Goal: Information Seeking & Learning: Learn about a topic

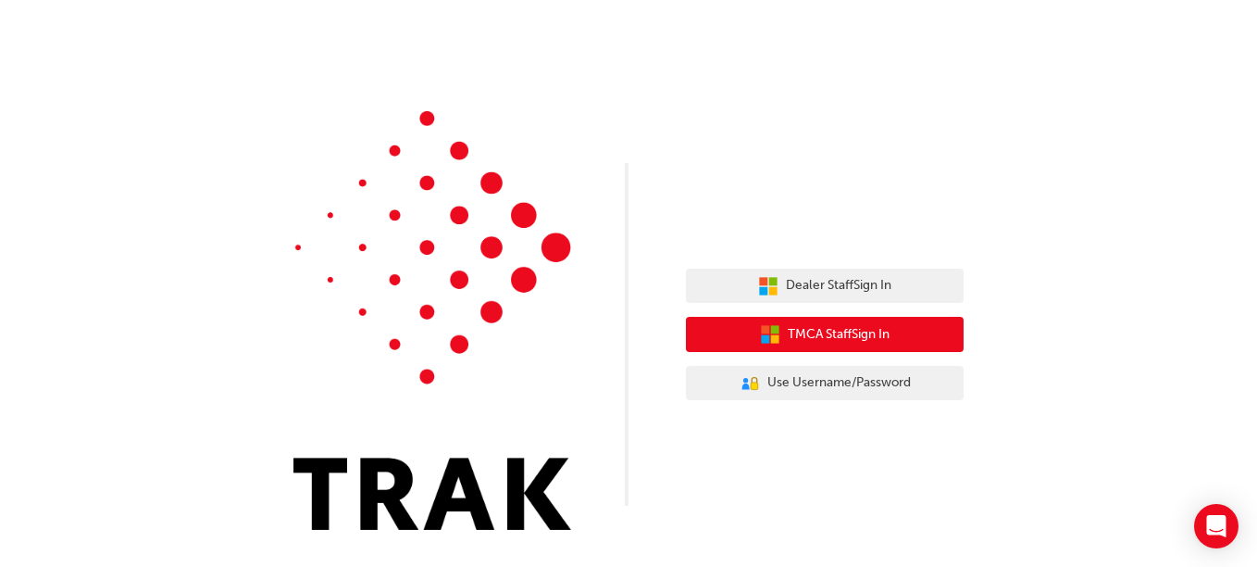
click at [869, 339] on span "TMCA Staff Sign In" at bounding box center [839, 334] width 102 height 21
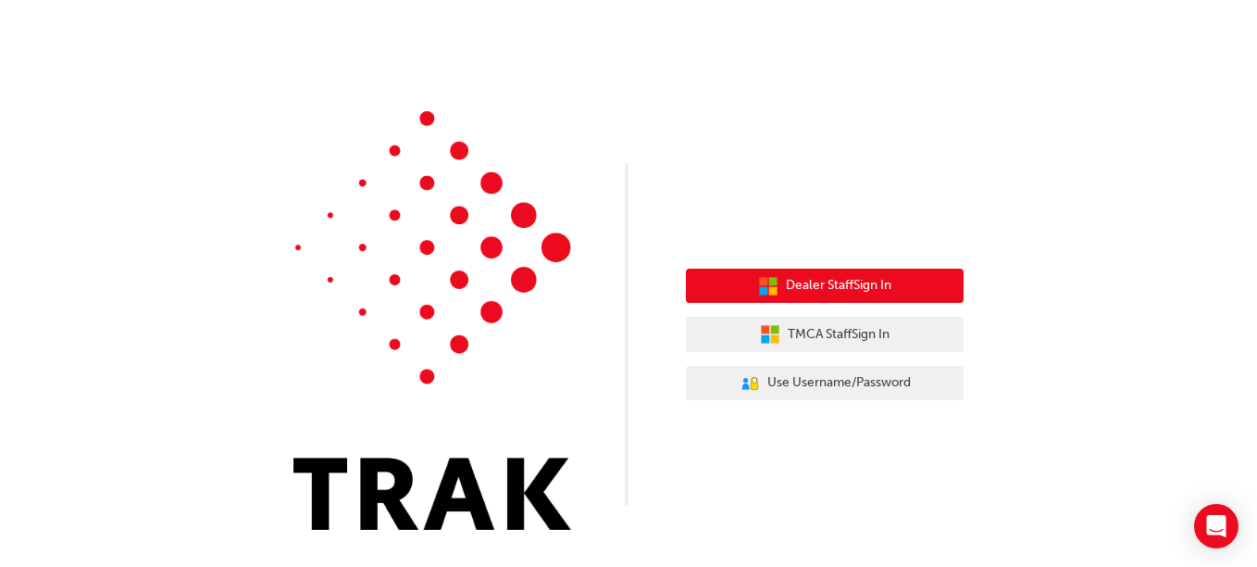
click at [909, 276] on button "Dealer Staff Sign In" at bounding box center [825, 285] width 278 height 35
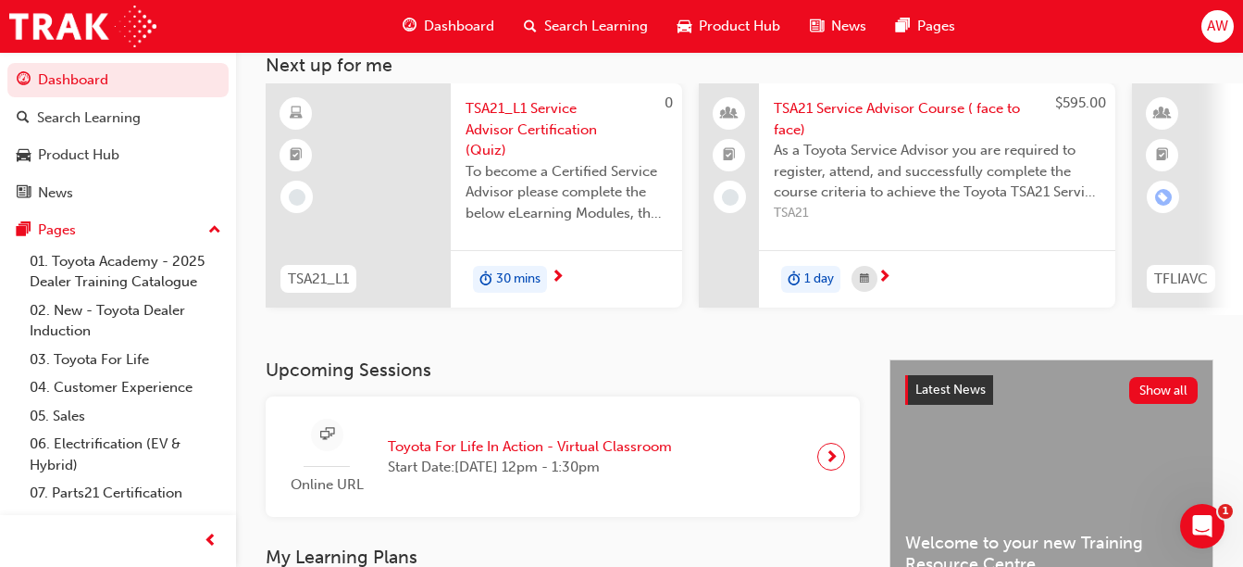
scroll to position [93, 0]
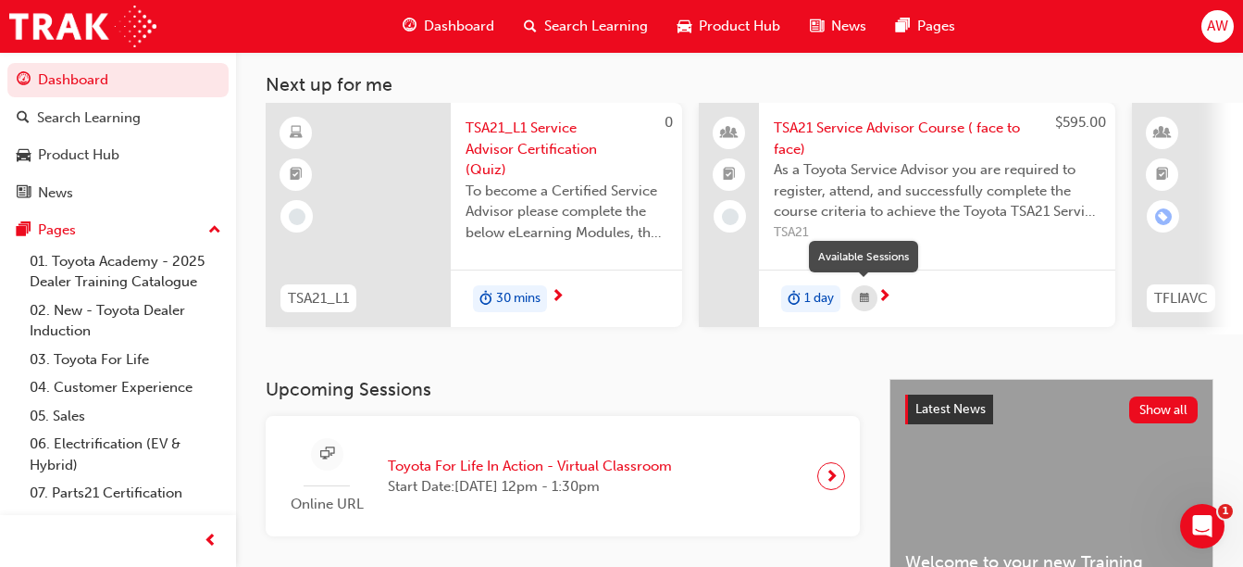
click at [863, 297] on span "calendar-icon" at bounding box center [864, 298] width 9 height 23
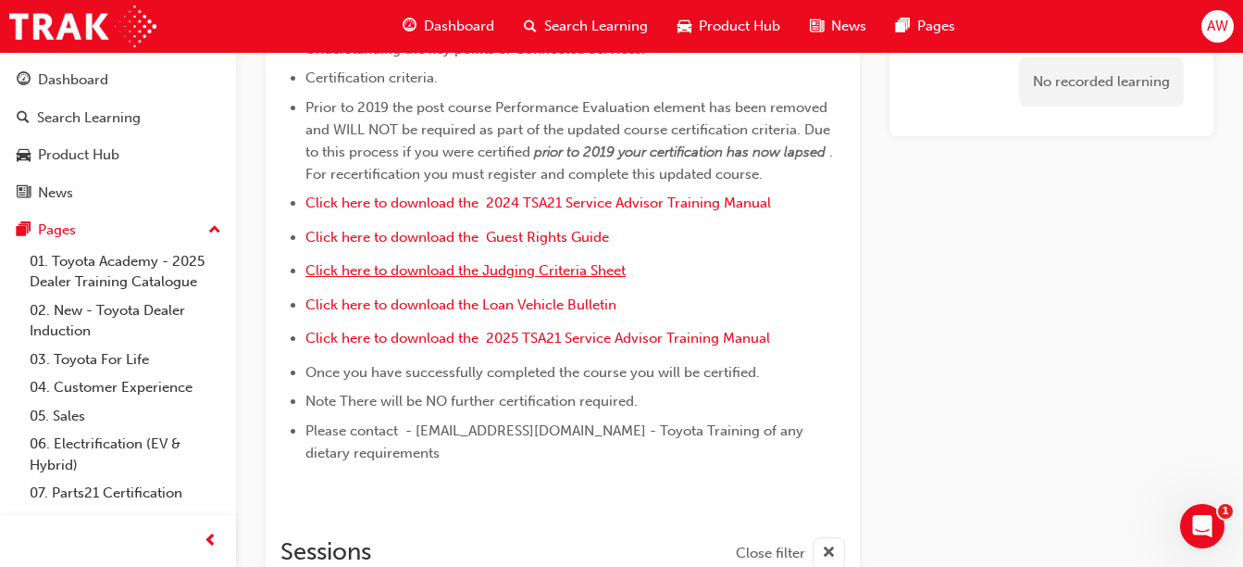
scroll to position [426, 0]
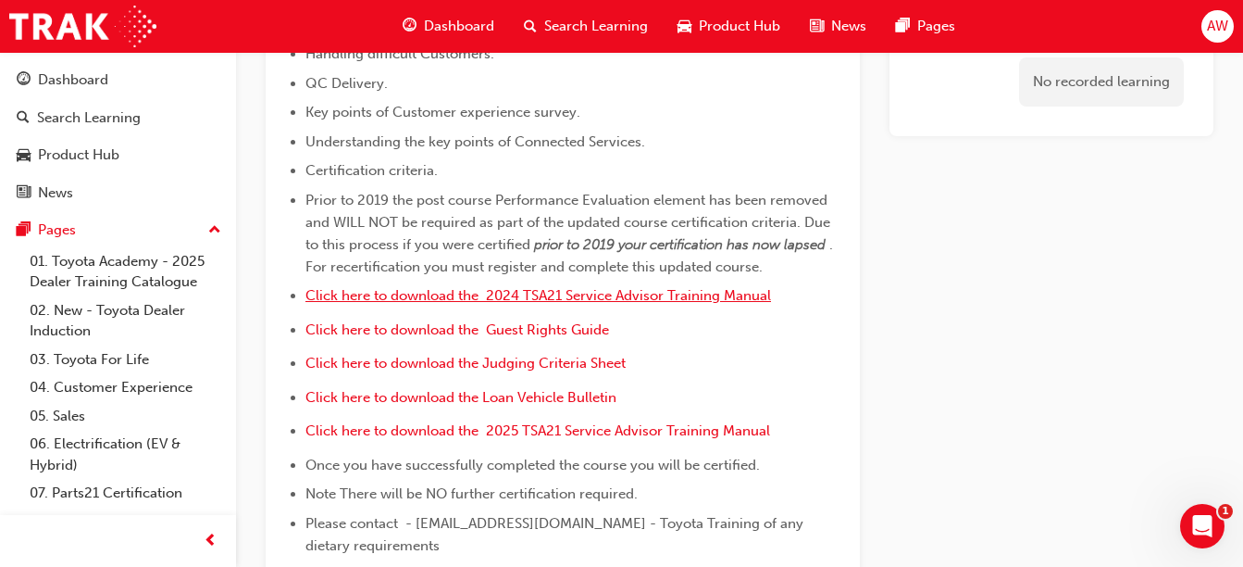
click at [723, 300] on span "Click here to download the 2024 TSA21 Service Advisor Training Manual" at bounding box center [539, 295] width 466 height 17
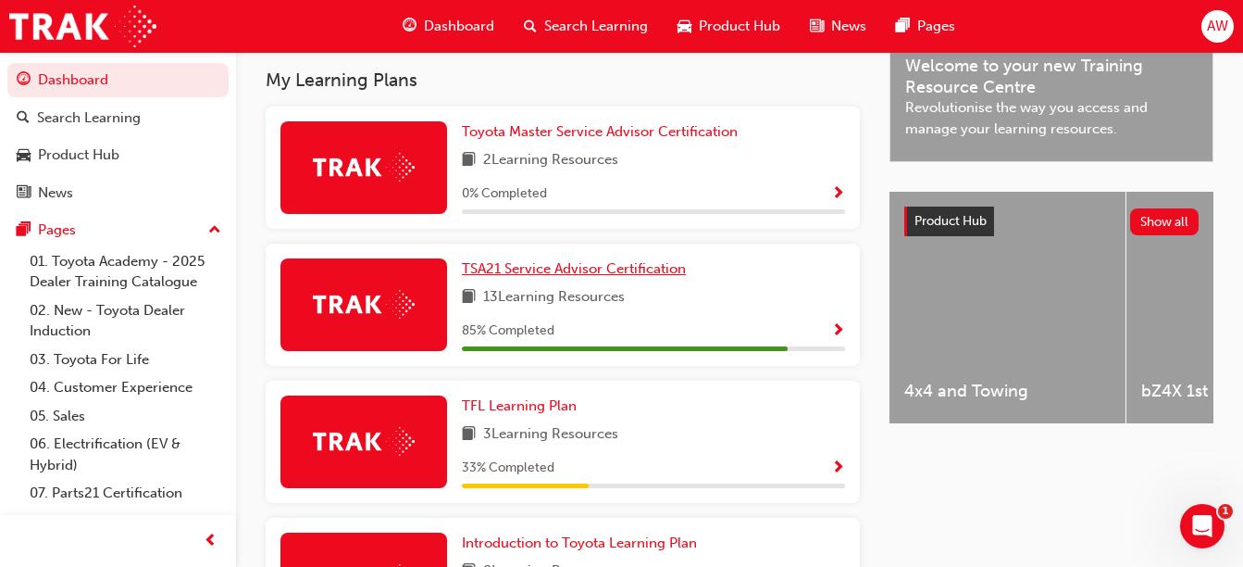
scroll to position [648, 0]
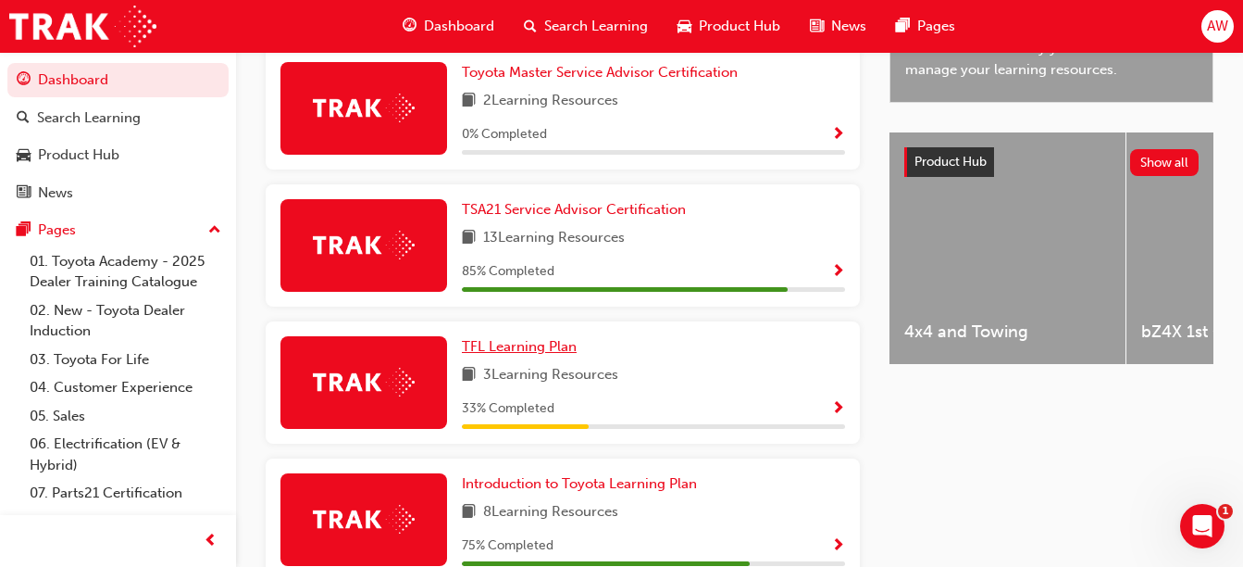
click at [544, 355] on span "TFL Learning Plan" at bounding box center [519, 346] width 115 height 17
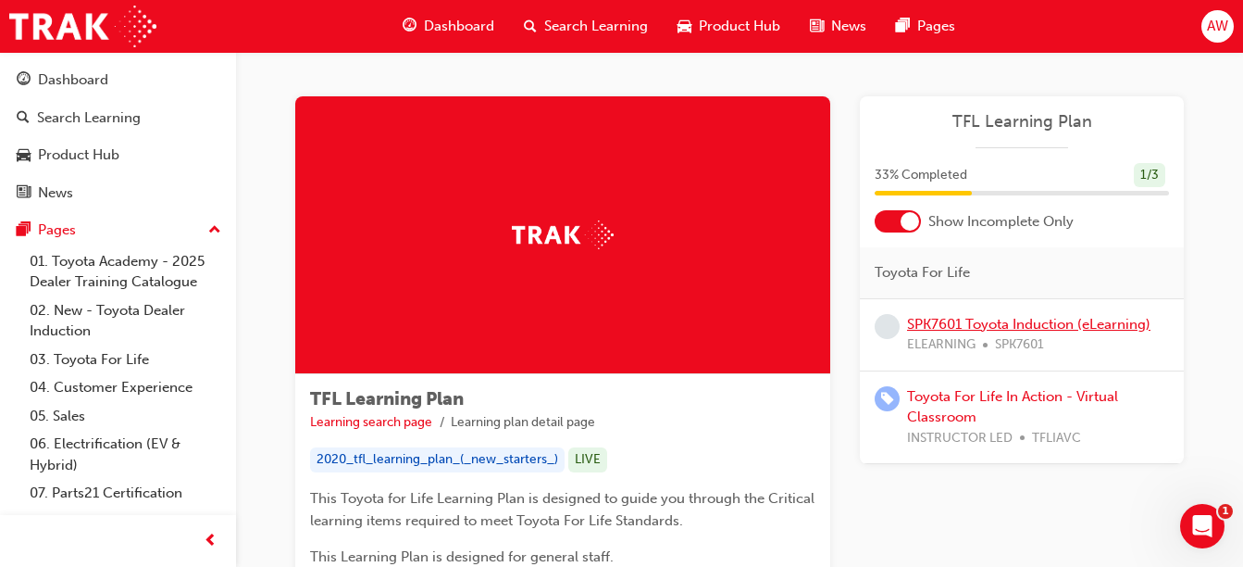
click at [1017, 320] on link "SPK7601 Toyota Induction (eLearning)" at bounding box center [1028, 324] width 243 height 17
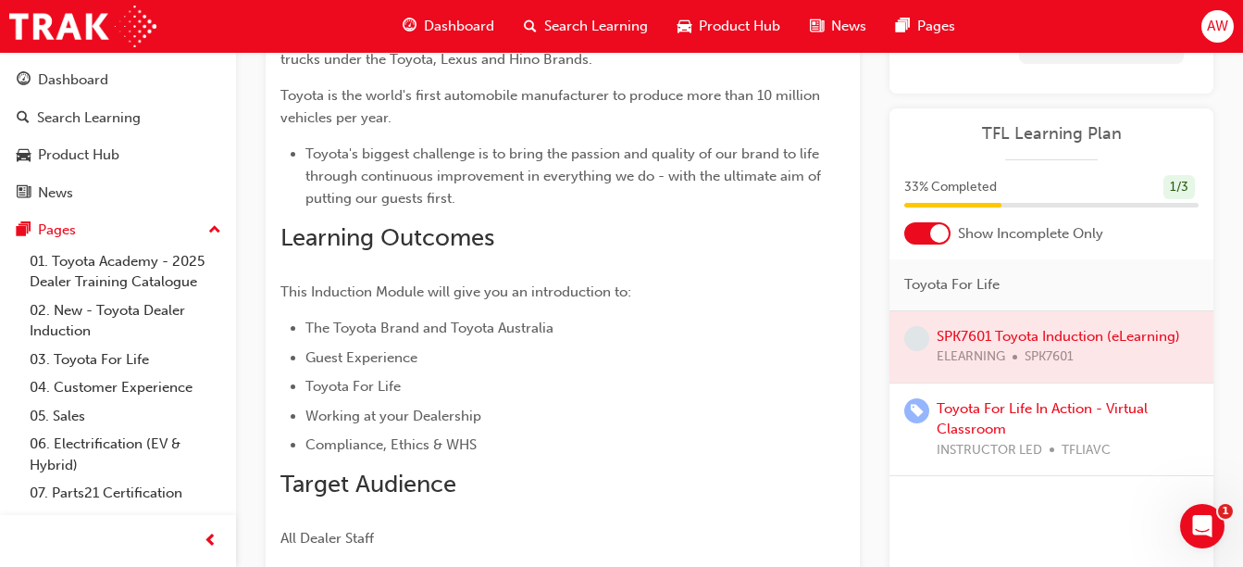
scroll to position [461, 0]
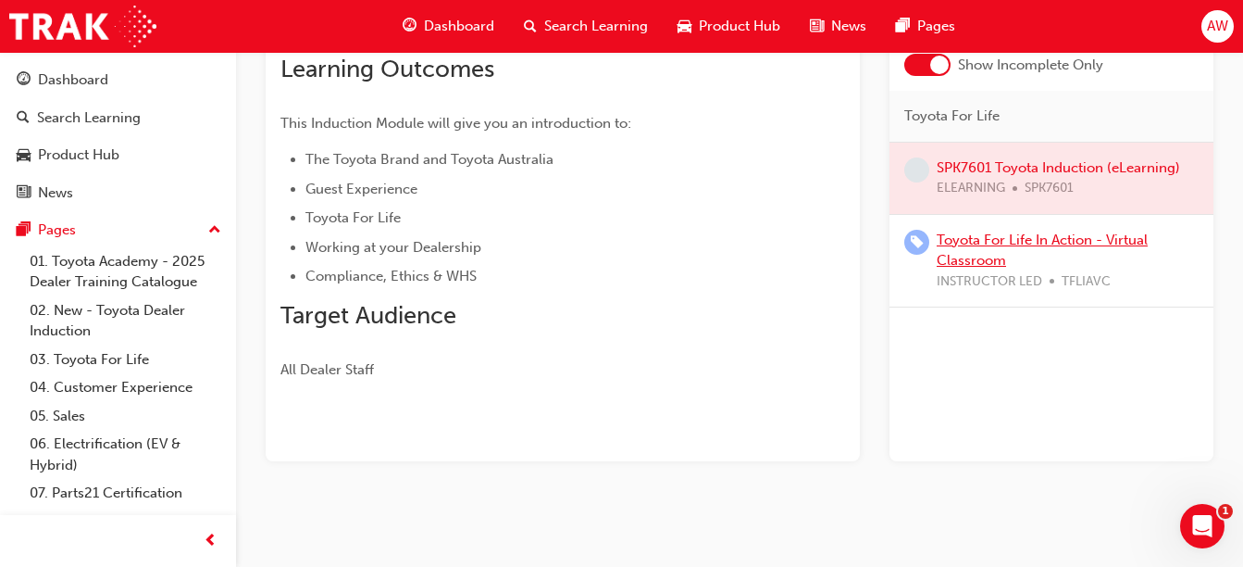
click at [960, 258] on link "Toyota For Life In Action - Virtual Classroom" at bounding box center [1042, 250] width 211 height 38
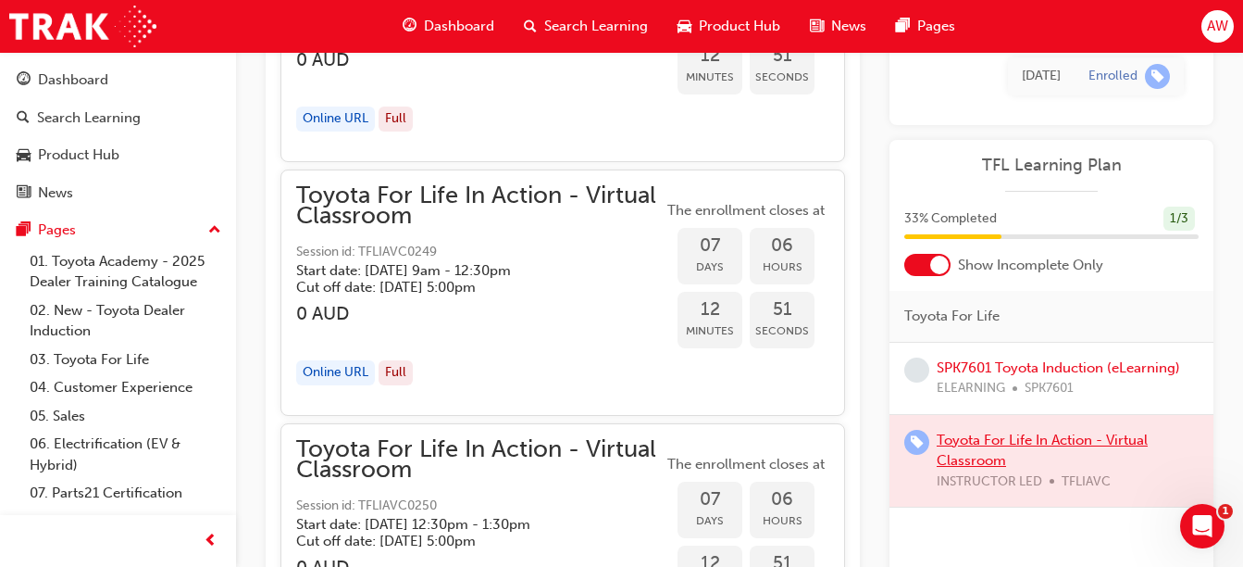
scroll to position [5370, 0]
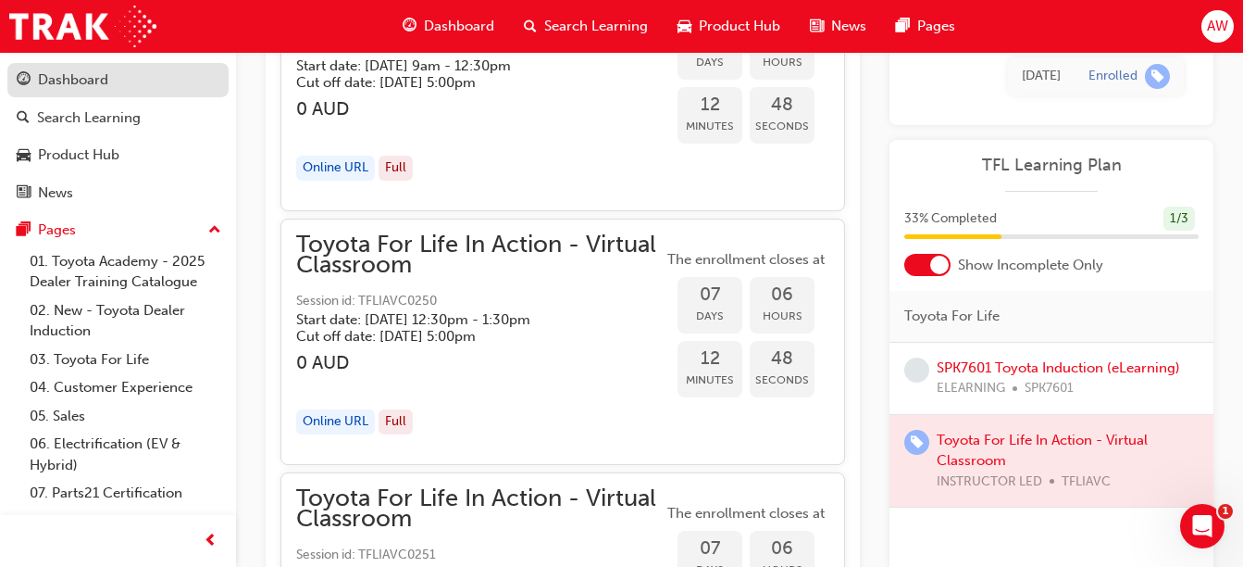
click at [109, 83] on div "Dashboard" at bounding box center [118, 80] width 203 height 23
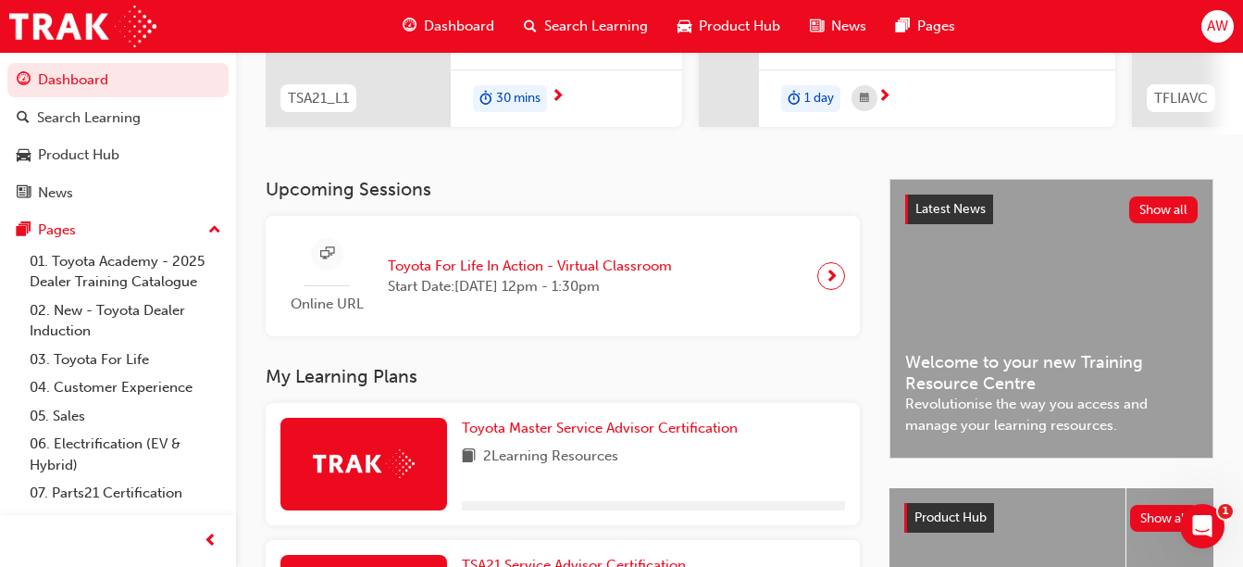
scroll to position [249, 0]
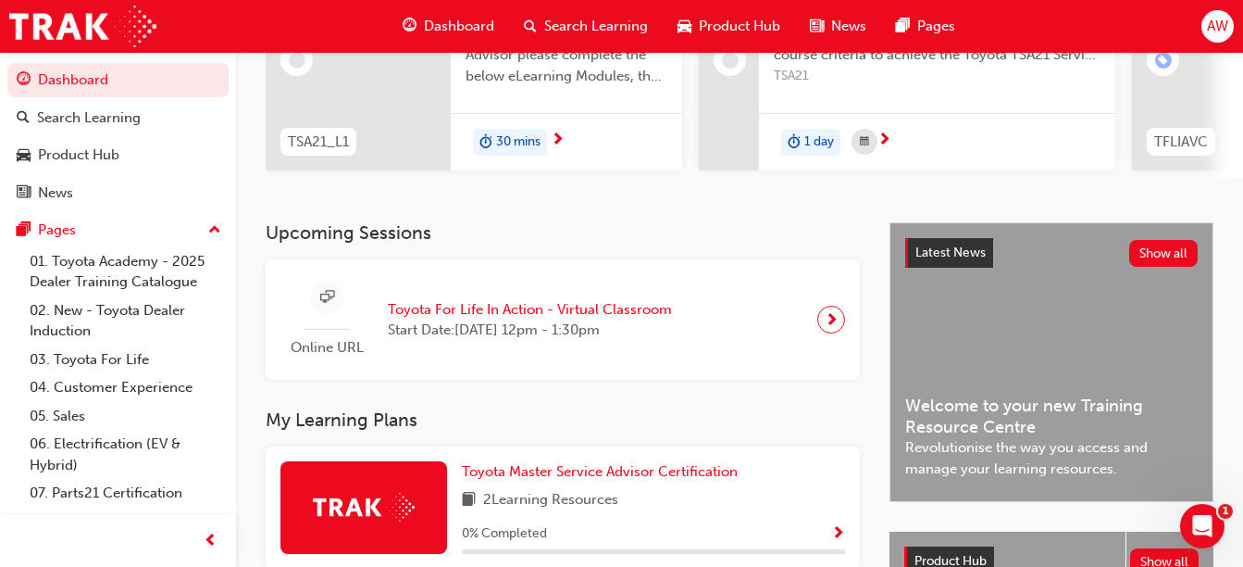
click at [518, 317] on span "Toyota For Life In Action - Virtual Classroom" at bounding box center [530, 309] width 284 height 21
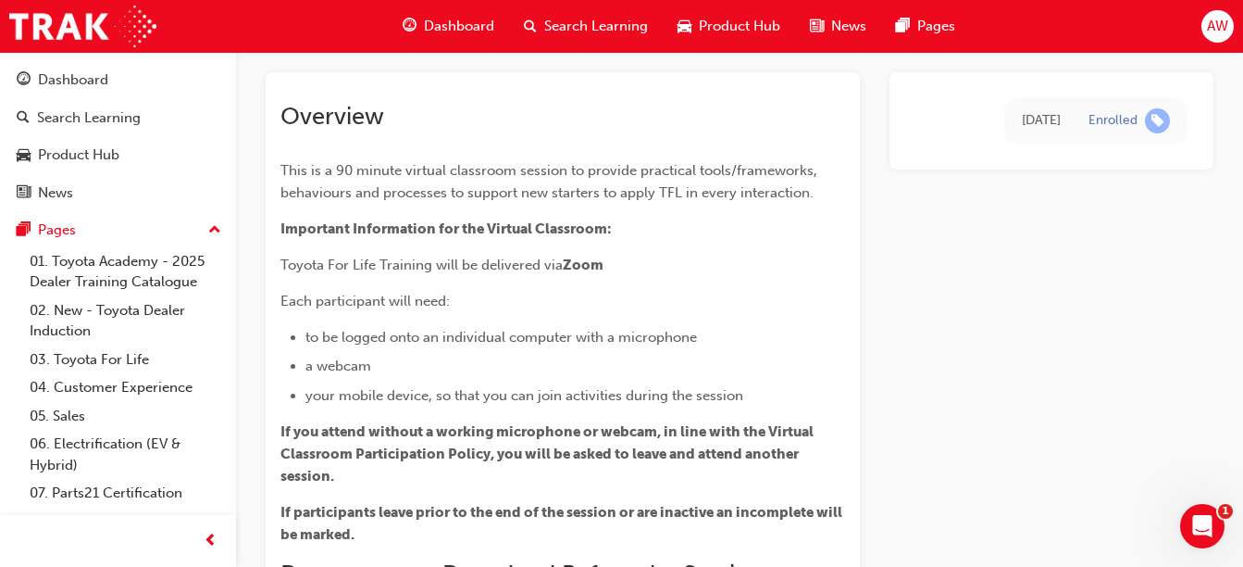
scroll to position [93, 0]
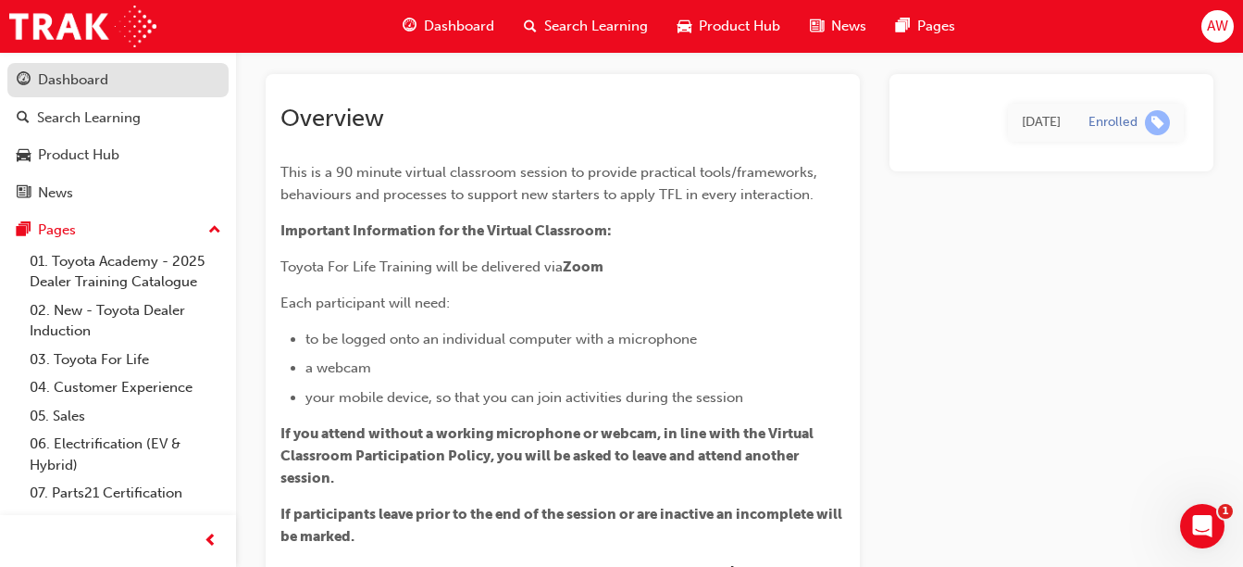
click at [143, 84] on div "Dashboard" at bounding box center [118, 80] width 203 height 23
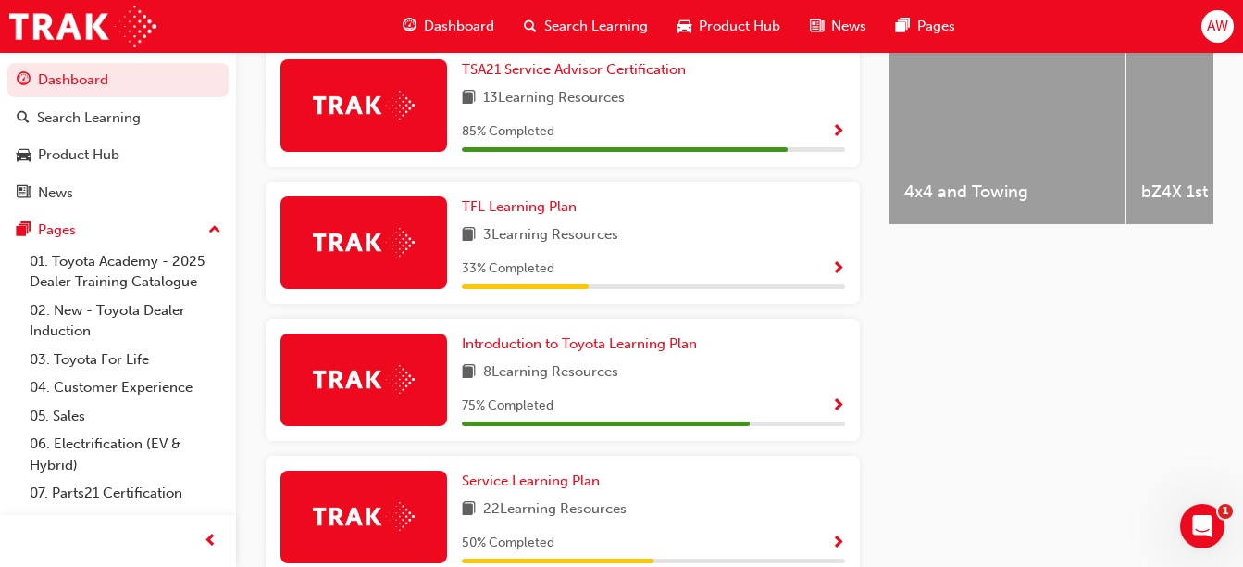
scroll to position [833, 0]
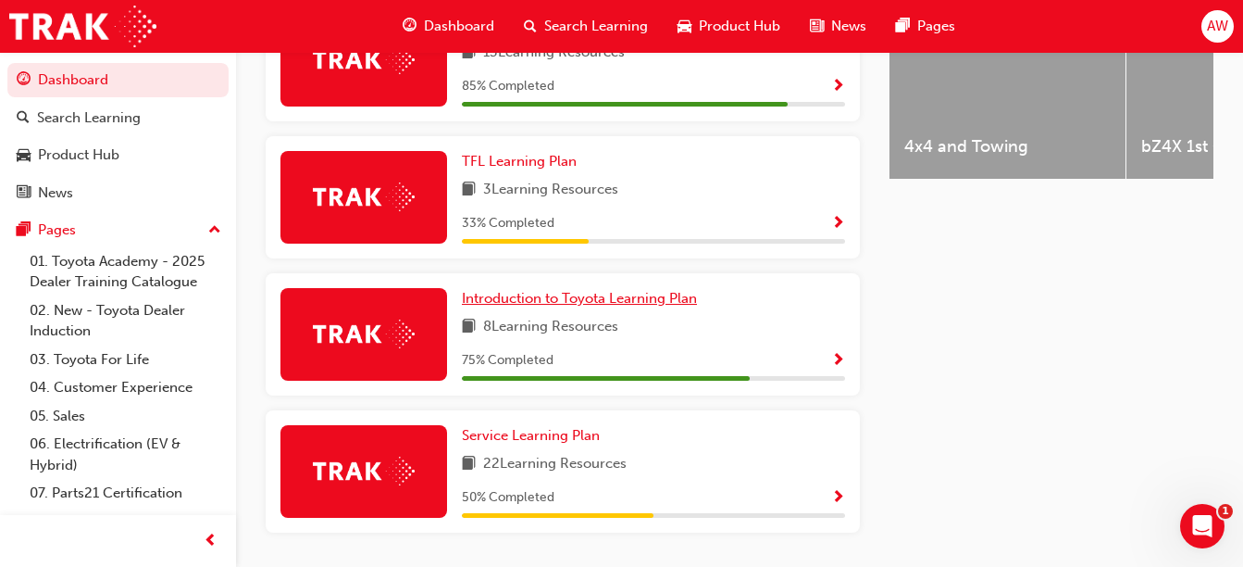
click at [645, 303] on span "Introduction to Toyota Learning Plan" at bounding box center [579, 298] width 235 height 17
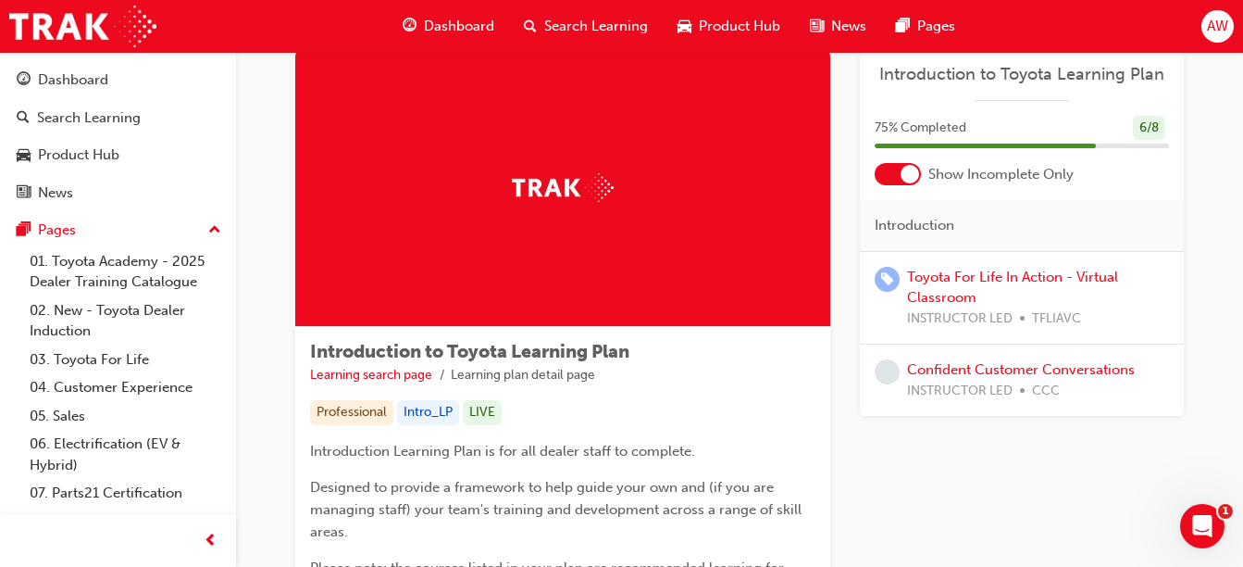
scroll to position [93, 0]
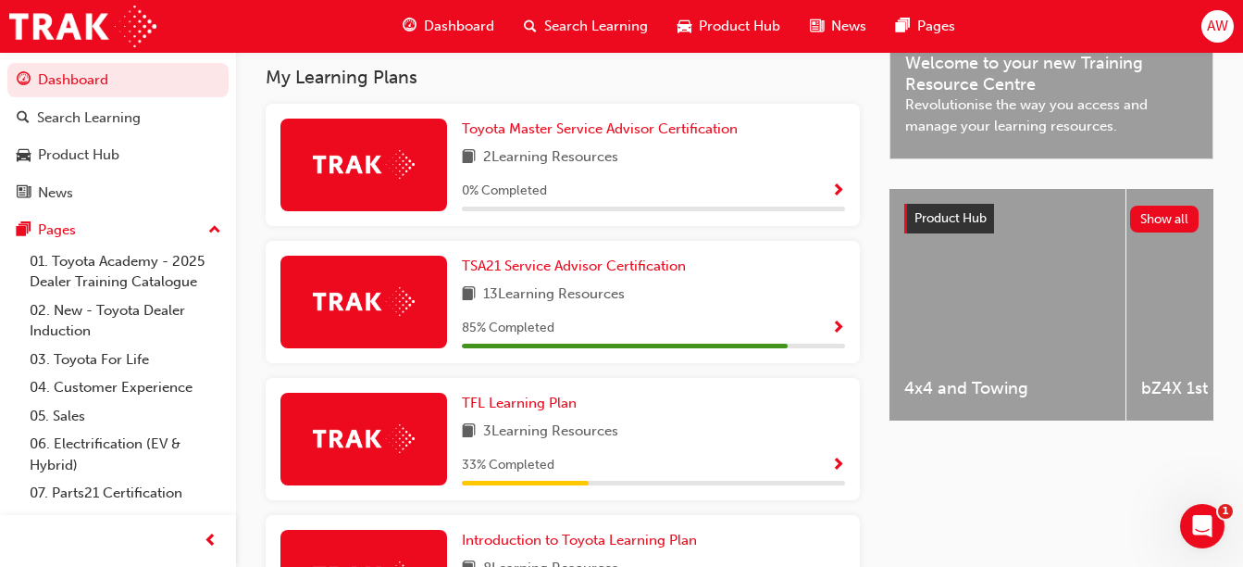
scroll to position [632, 0]
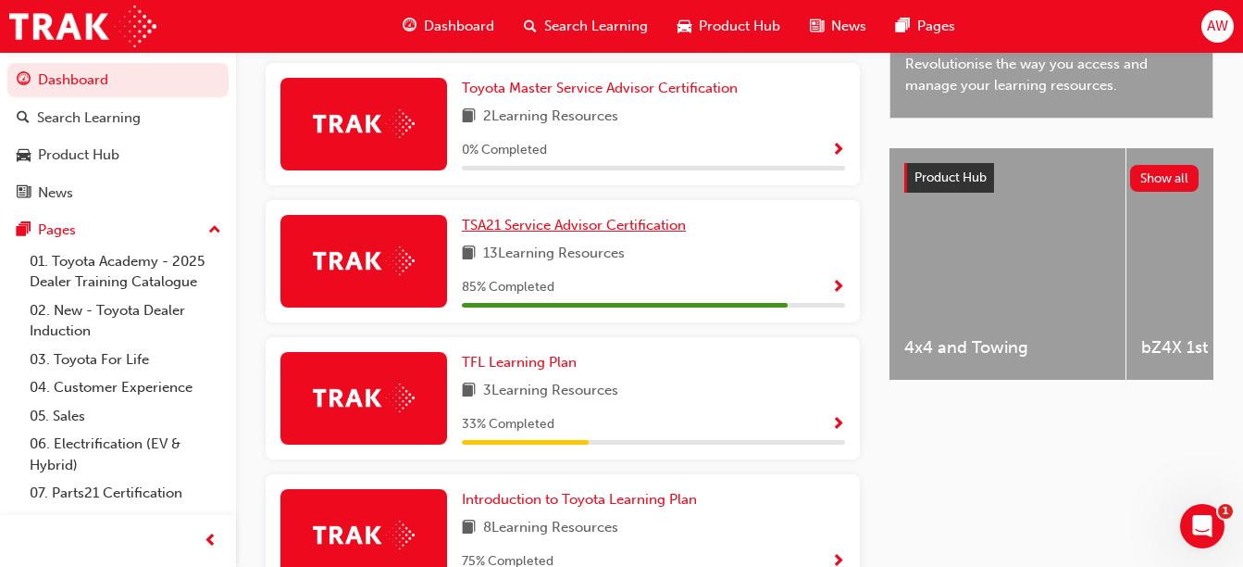
click at [568, 233] on span "TSA21 Service Advisor Certification" at bounding box center [574, 225] width 224 height 17
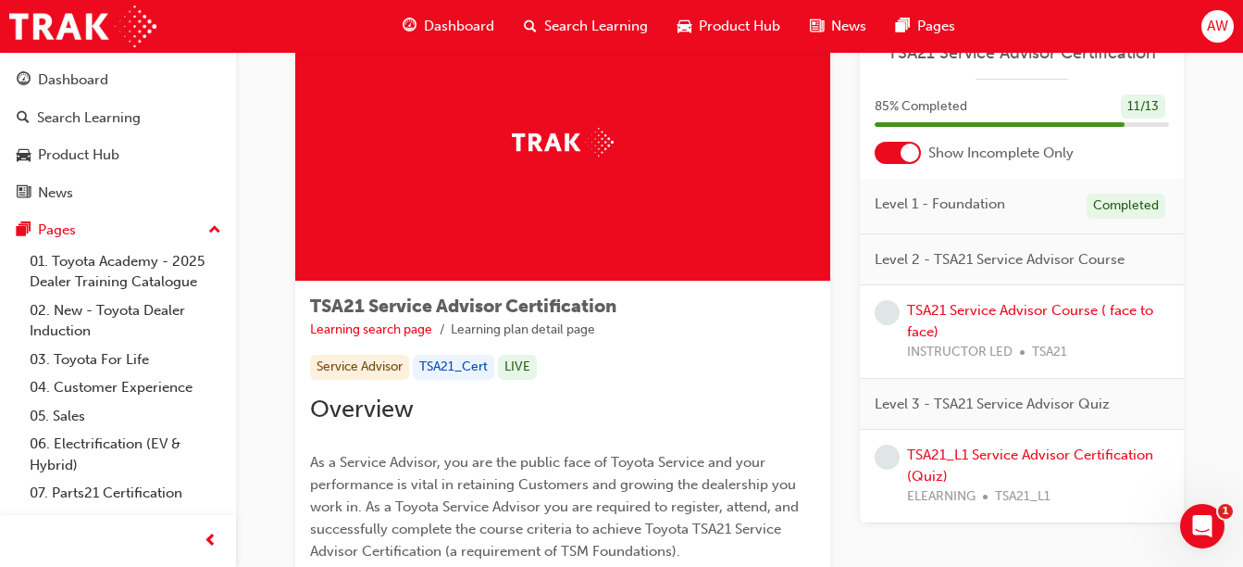
scroll to position [185, 0]
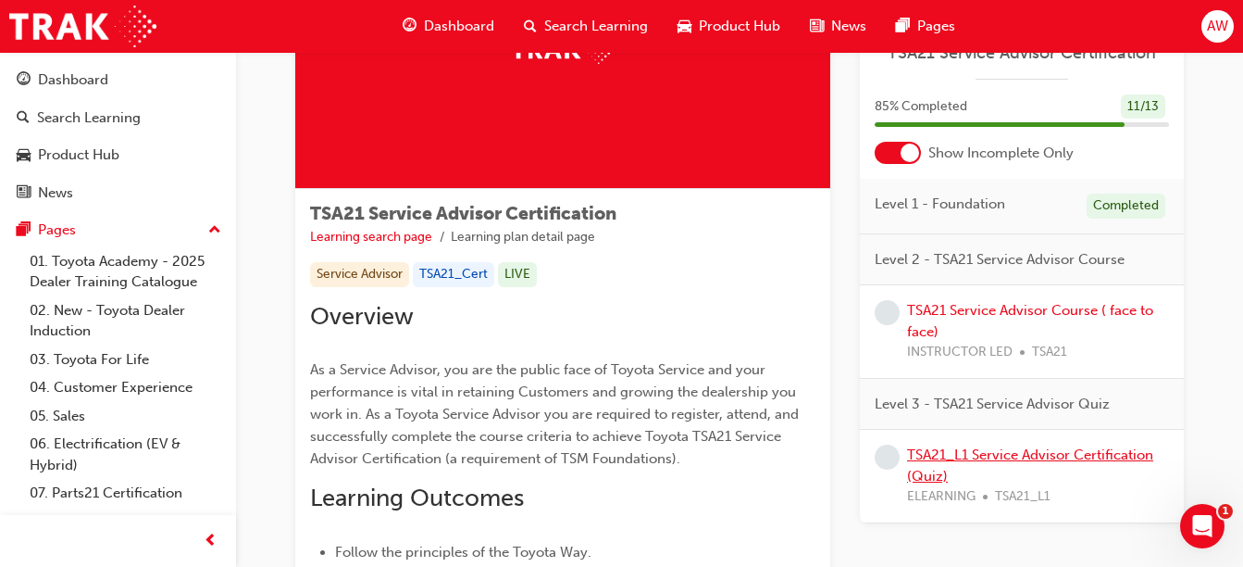
click at [1000, 448] on link "TSA21_L1 Service Advisor Certification (Quiz)" at bounding box center [1030, 465] width 246 height 38
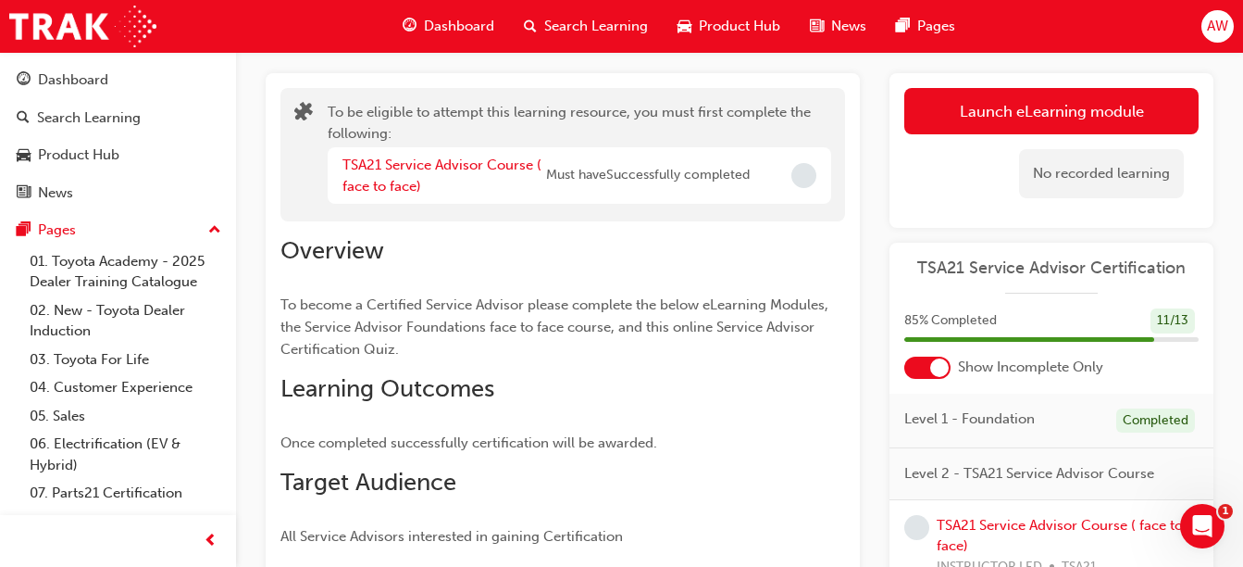
scroll to position [93, 0]
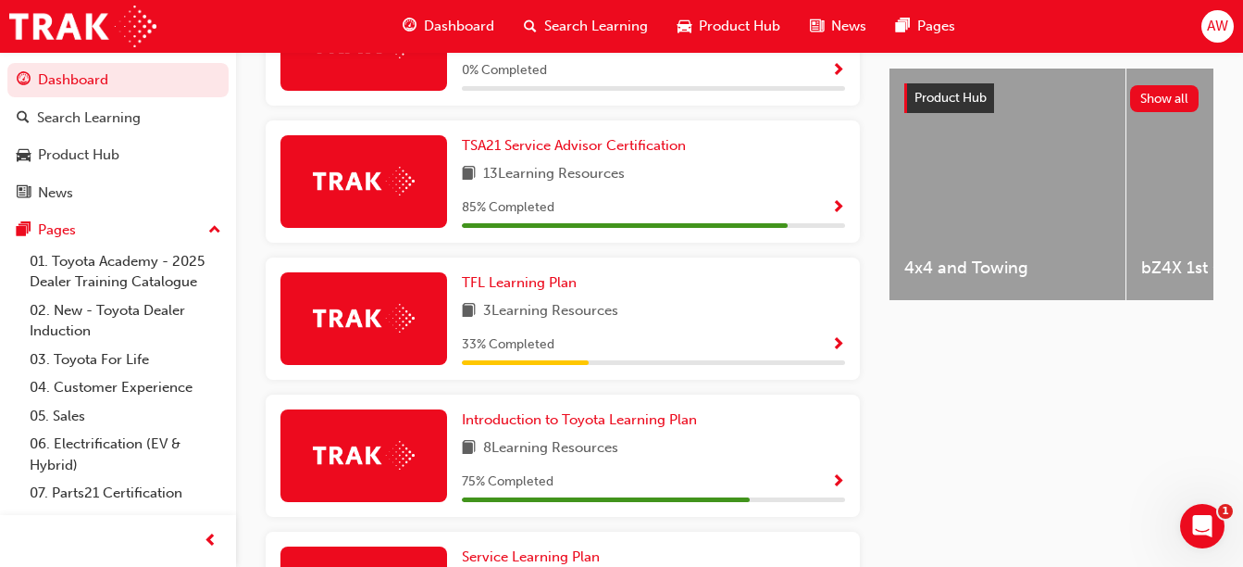
scroll to position [619, 0]
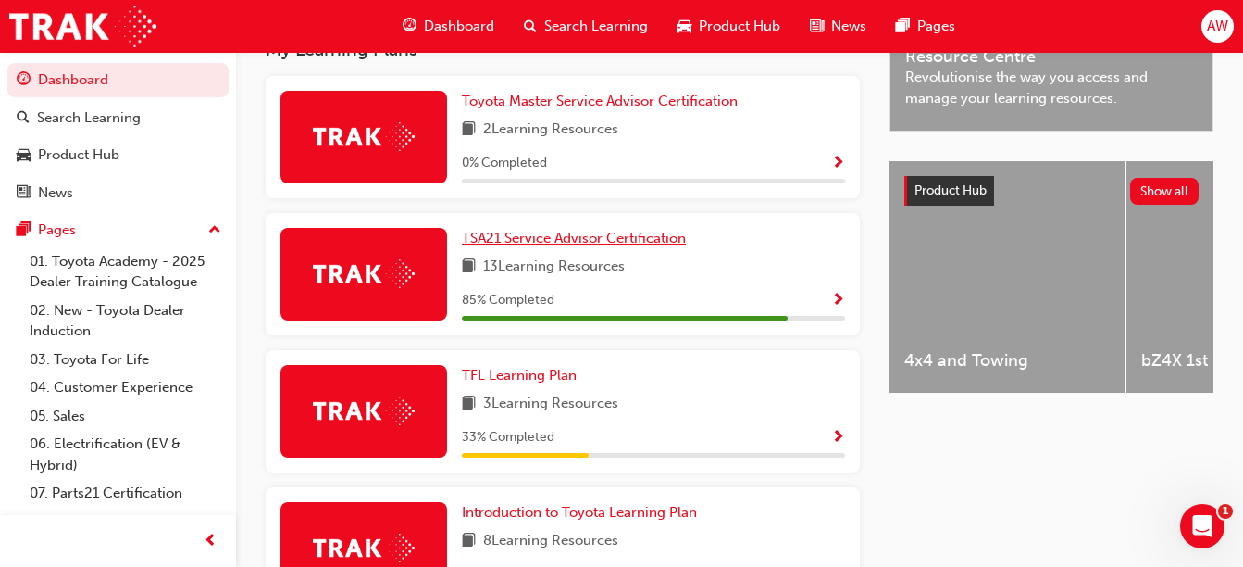
click at [630, 246] on span "TSA21 Service Advisor Certification" at bounding box center [574, 238] width 224 height 17
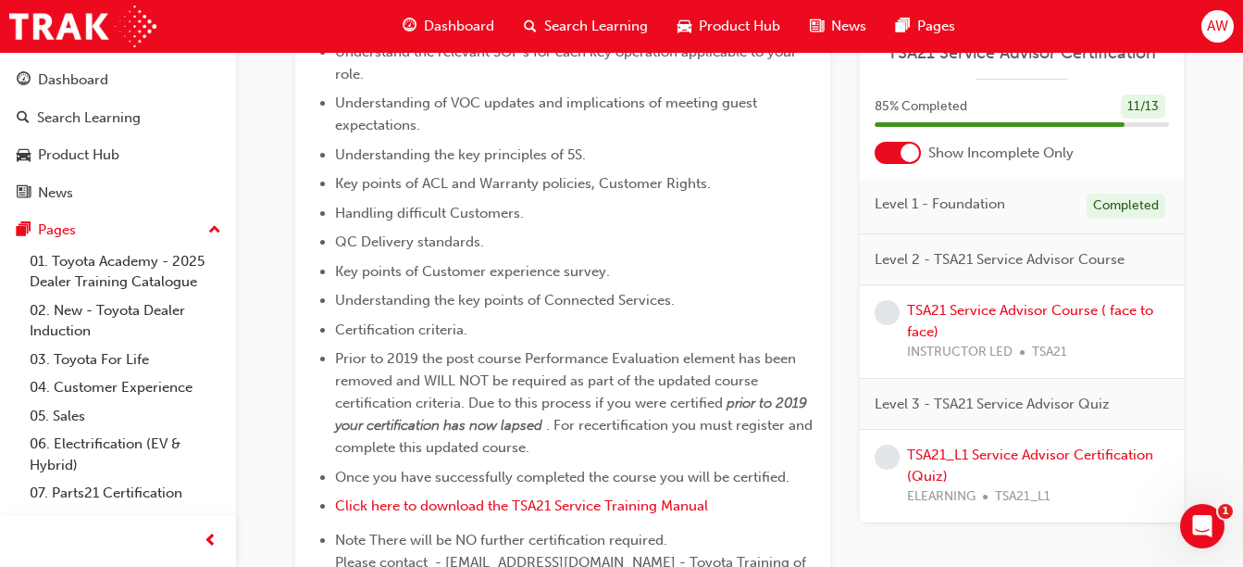
scroll to position [667, 0]
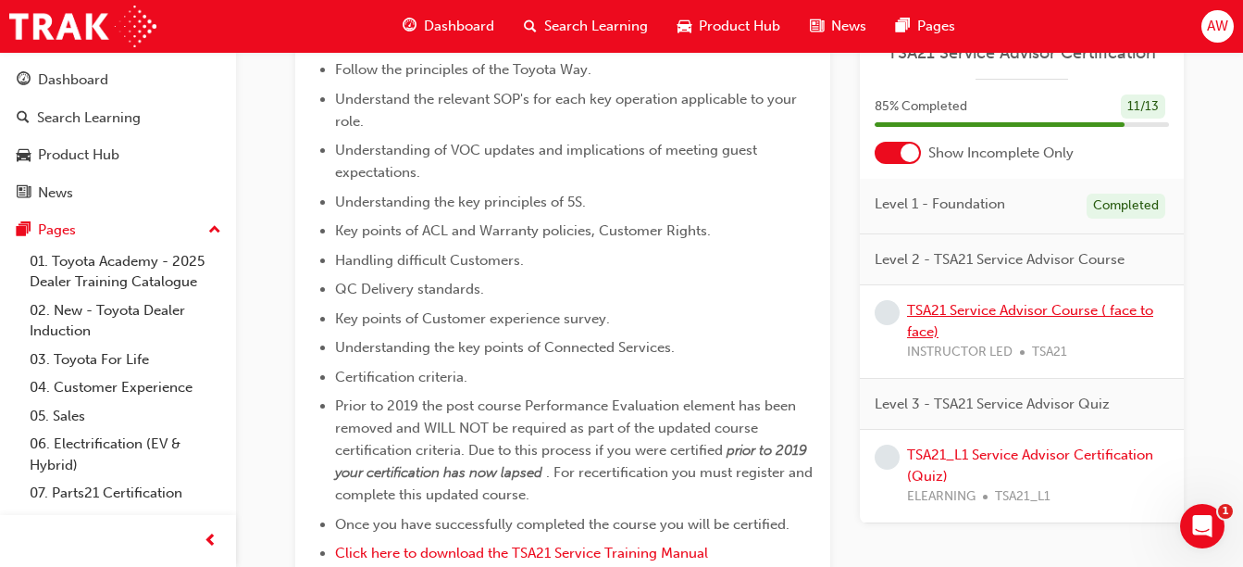
click at [1032, 310] on link "TSA21 Service Advisor Course ( face to face)" at bounding box center [1030, 321] width 246 height 38
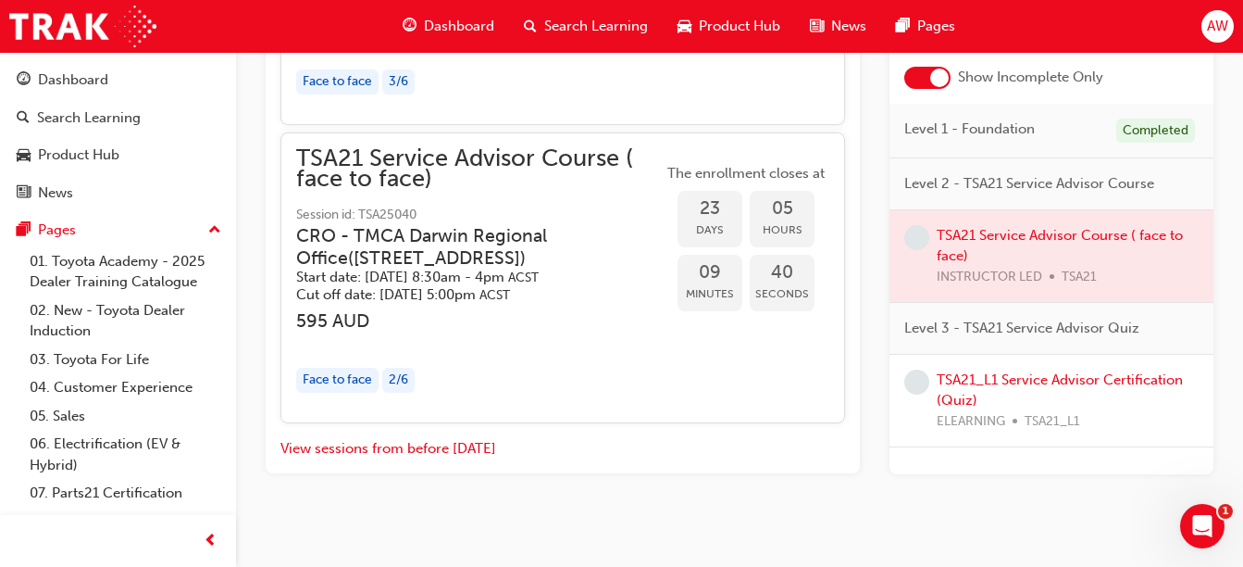
scroll to position [2463, 0]
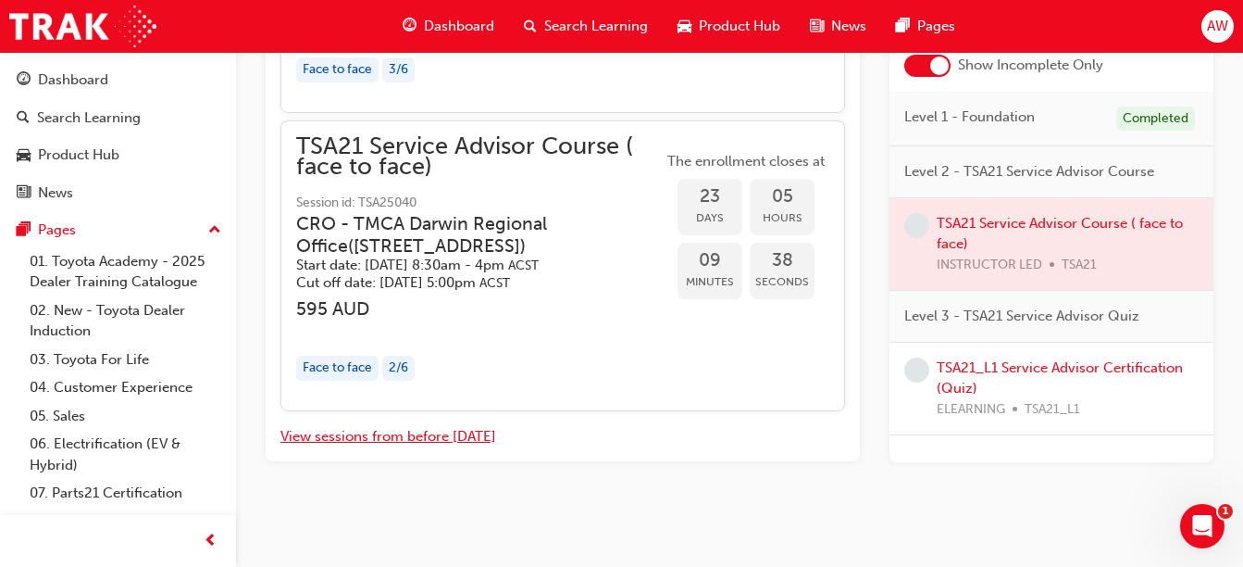
click at [474, 435] on button "View sessions from before [DATE]" at bounding box center [389, 436] width 216 height 21
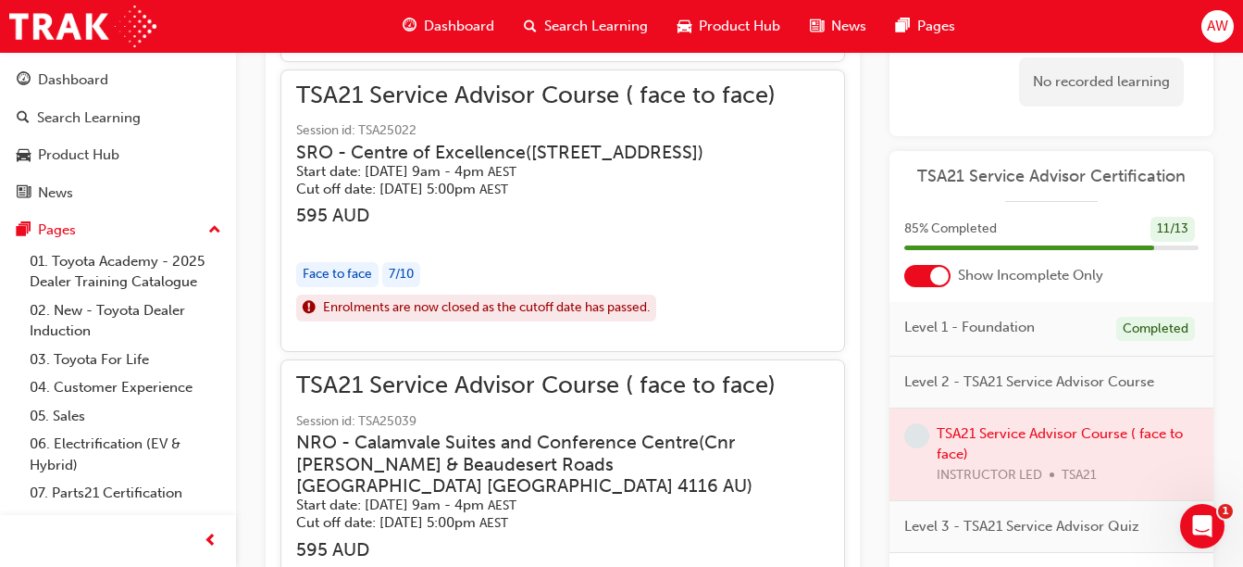
scroll to position [20000, 0]
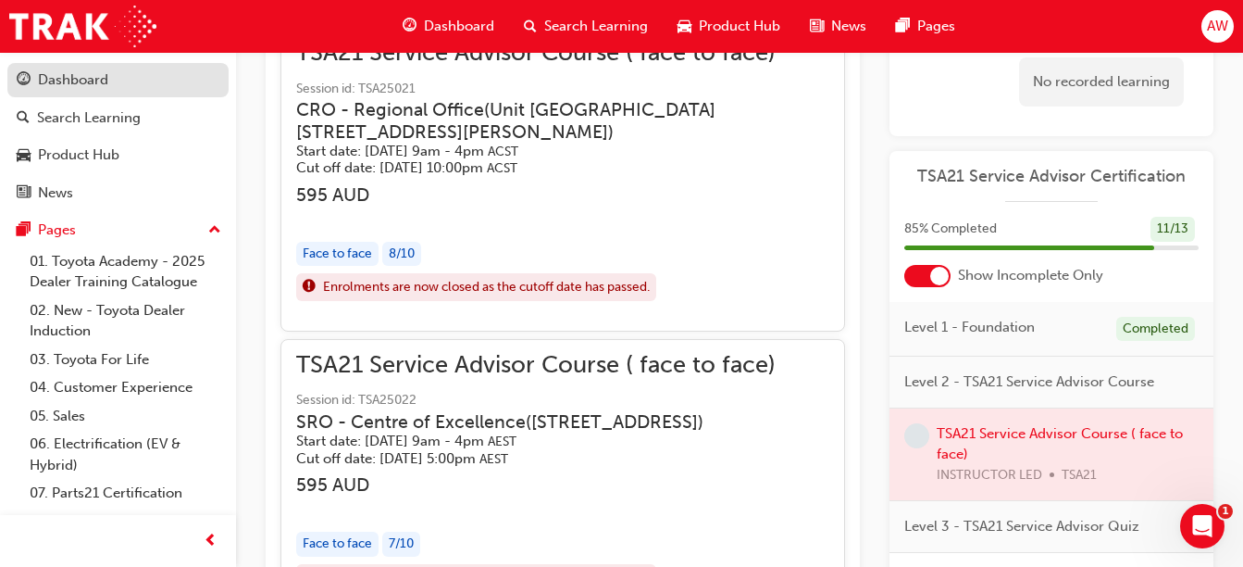
click at [106, 80] on div "Dashboard" at bounding box center [73, 79] width 70 height 21
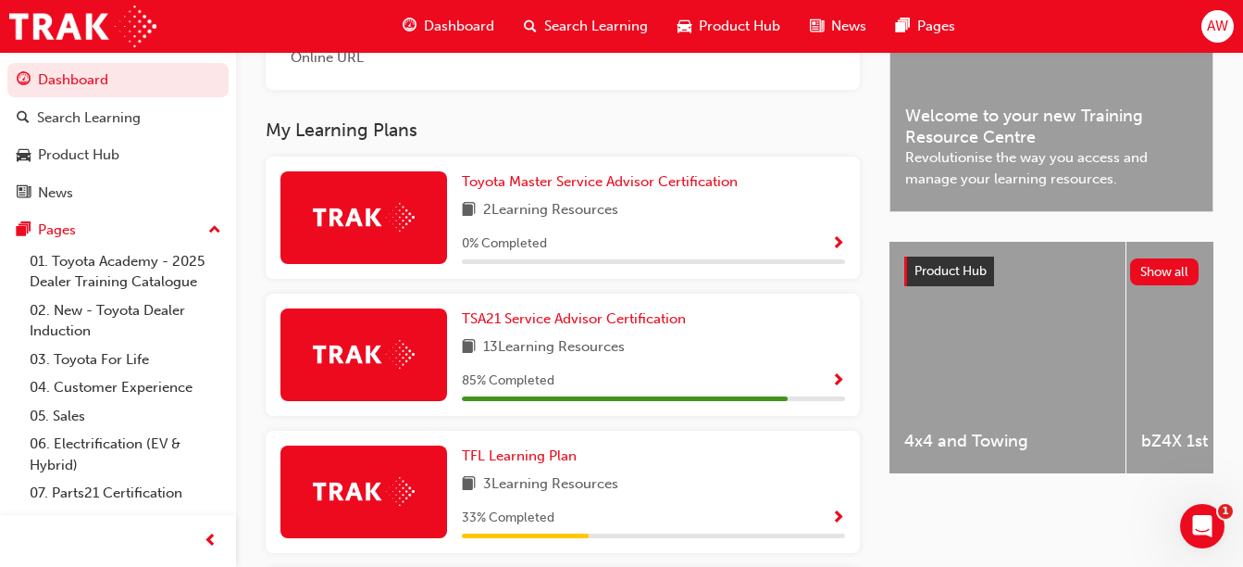
scroll to position [897, 0]
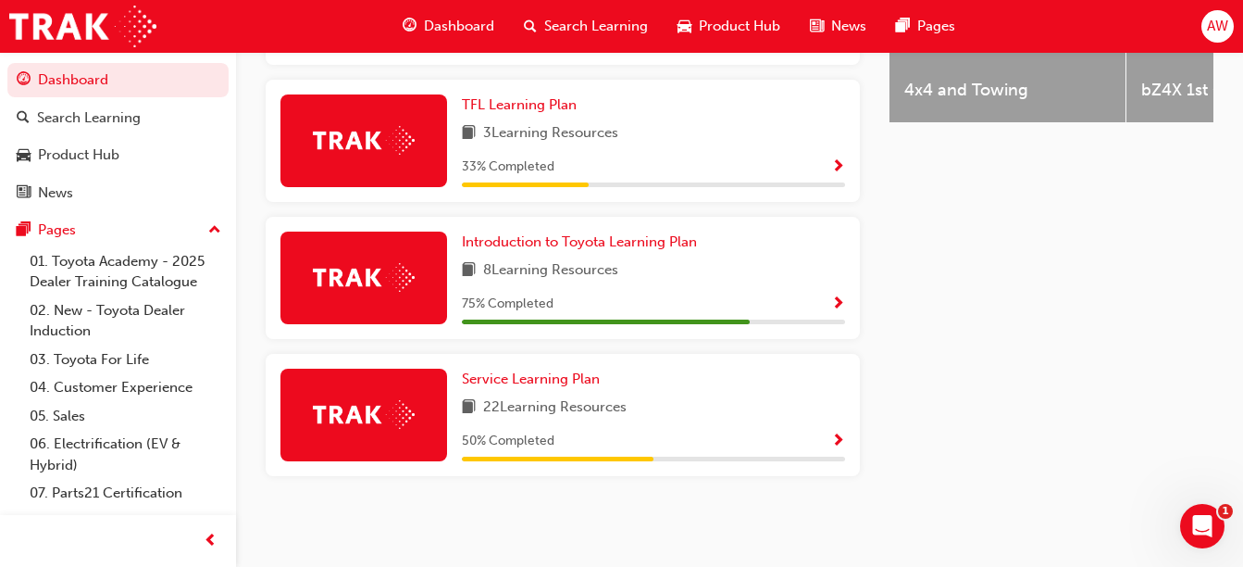
click at [567, 367] on div "Service Learning Plan 22 Learning Resources 50 % Completed" at bounding box center [563, 415] width 594 height 122
click at [562, 374] on span "Service Learning Plan" at bounding box center [531, 378] width 138 height 17
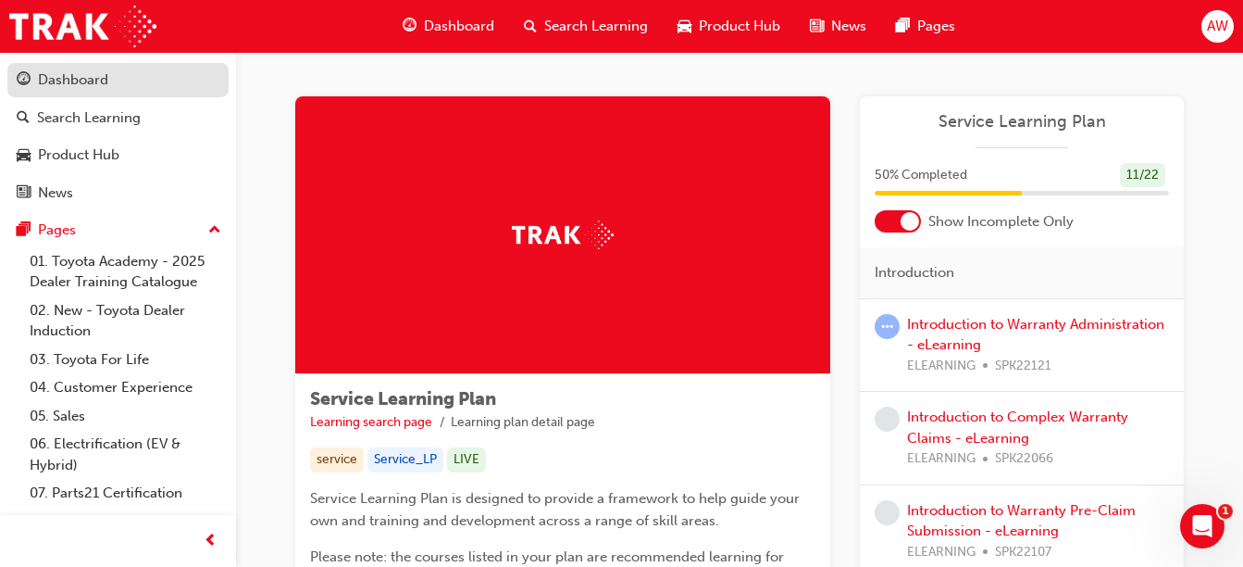
click at [67, 78] on div "Dashboard" at bounding box center [73, 79] width 70 height 21
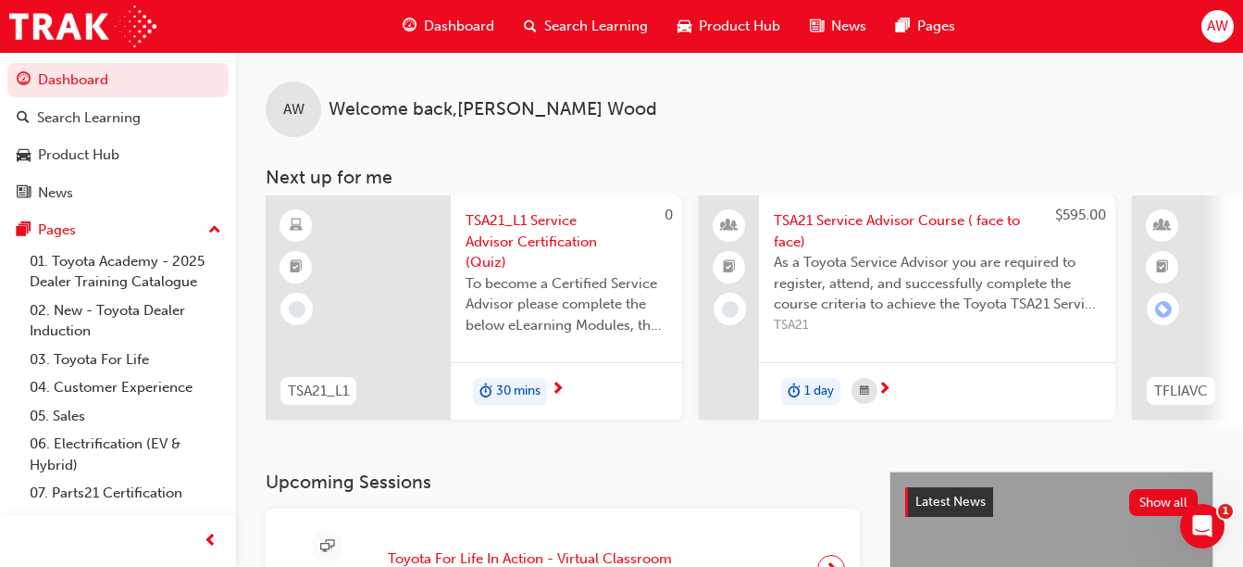
click at [1241, 293] on div at bounding box center [1224, 307] width 185 height 224
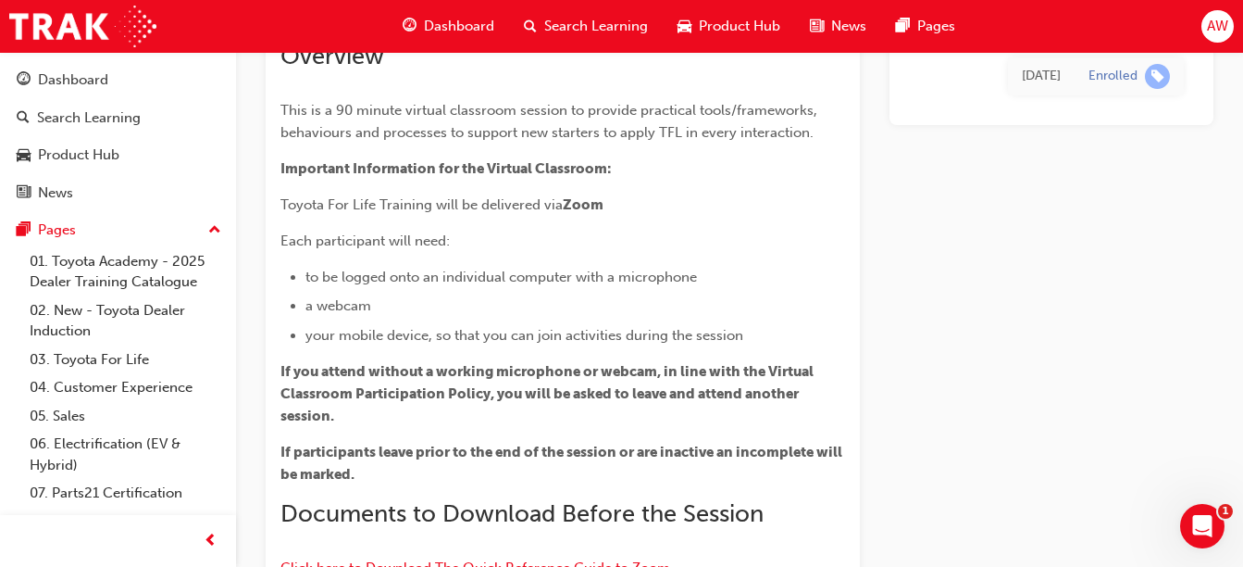
scroll to position [1490, 0]
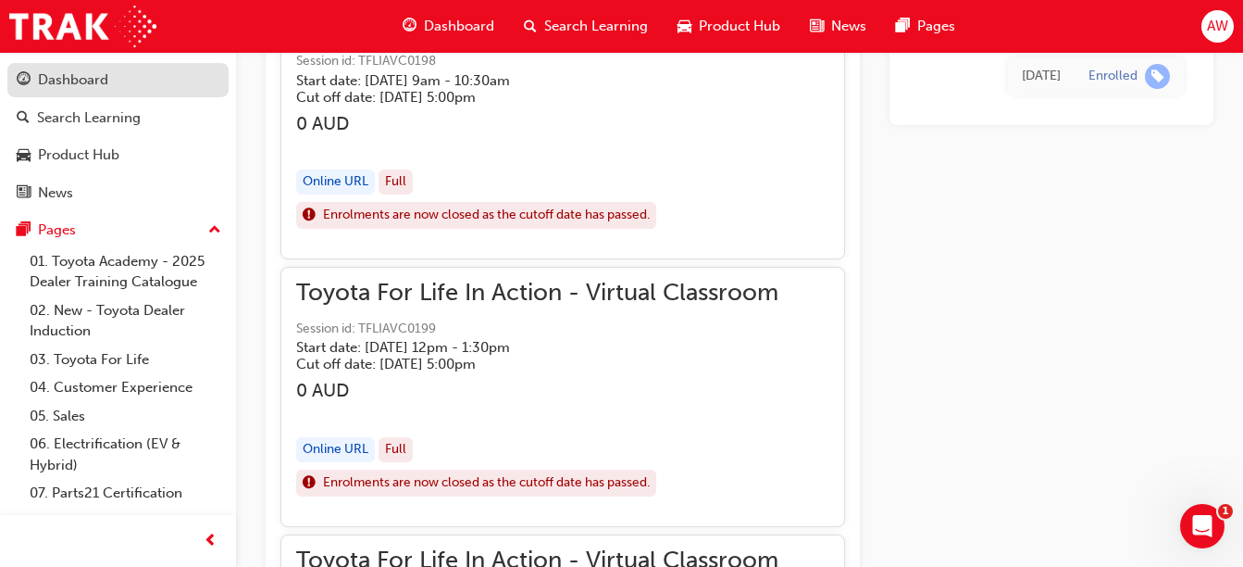
click at [76, 76] on div "Dashboard" at bounding box center [73, 79] width 70 height 21
